Goal: Book appointment/travel/reservation

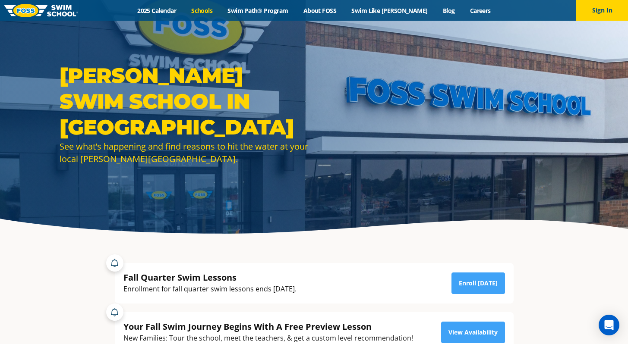
click at [212, 11] on link "Schools" at bounding box center [202, 10] width 36 height 8
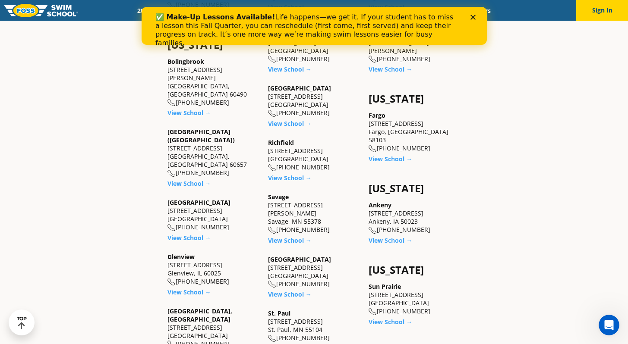
scroll to position [559, 0]
click at [286, 235] on link "View School →" at bounding box center [290, 239] width 44 height 8
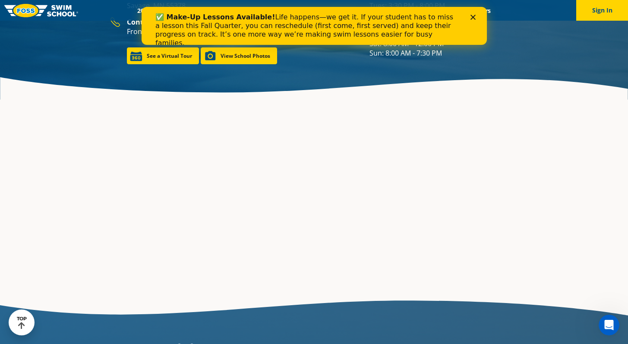
scroll to position [1322, 0]
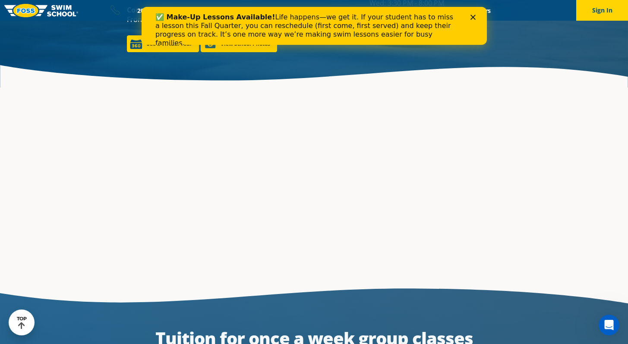
click at [471, 15] on polygon "Close" at bounding box center [472, 17] width 5 height 5
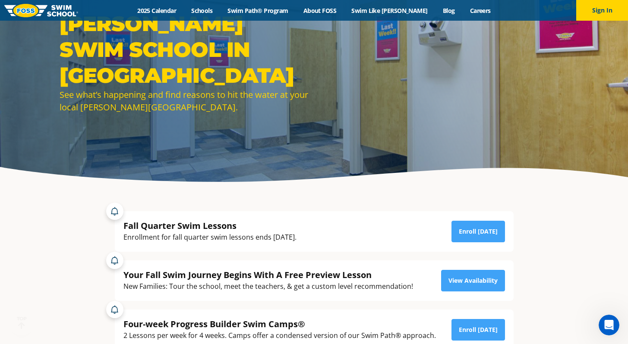
scroll to position [52, 0]
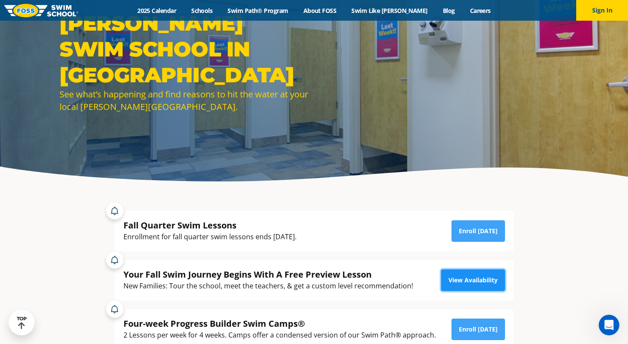
click at [484, 279] on link "View Availability" at bounding box center [473, 281] width 64 height 22
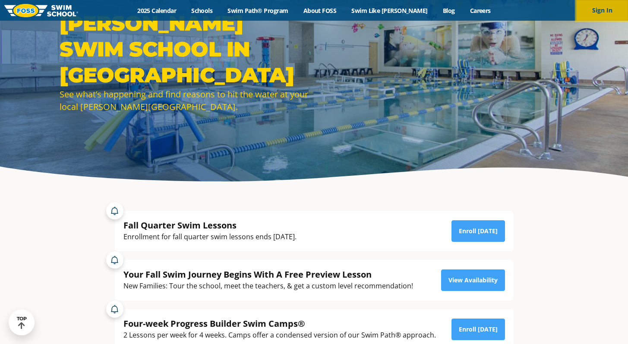
click at [599, 11] on button "Sign In" at bounding box center [602, 10] width 52 height 21
